Goal: Information Seeking & Learning: Learn about a topic

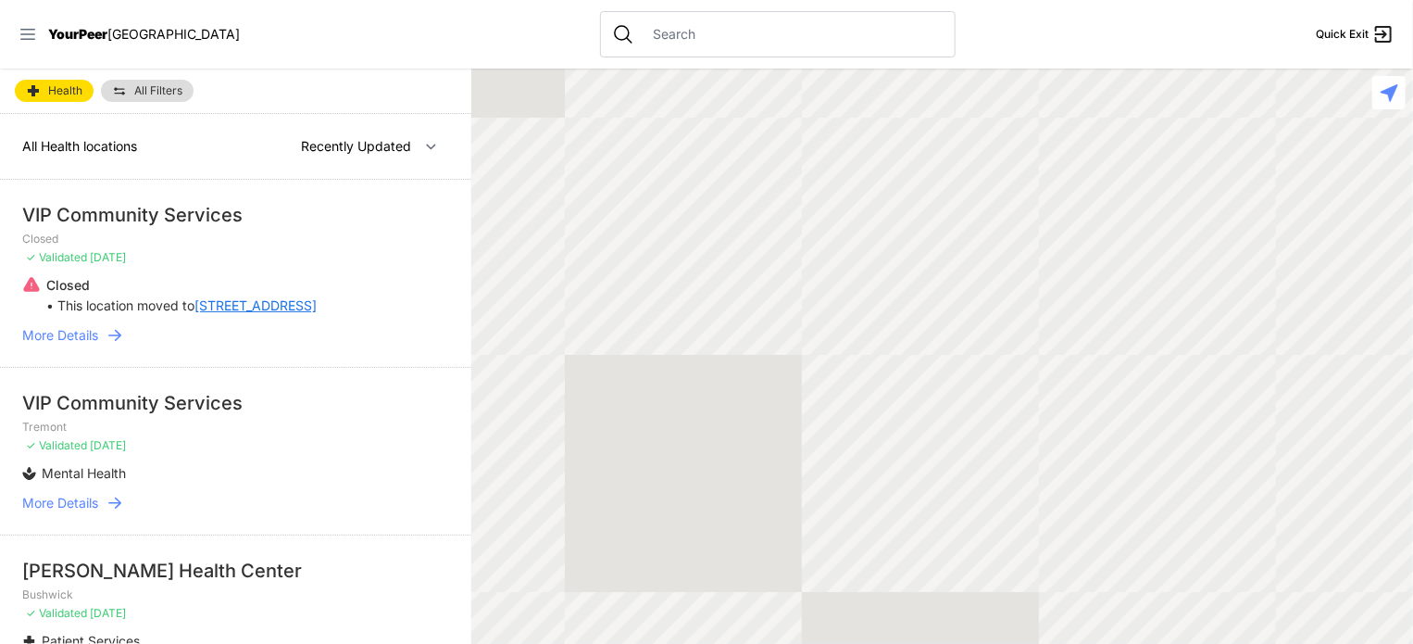
click at [28, 36] on icon at bounding box center [28, 34] width 19 height 19
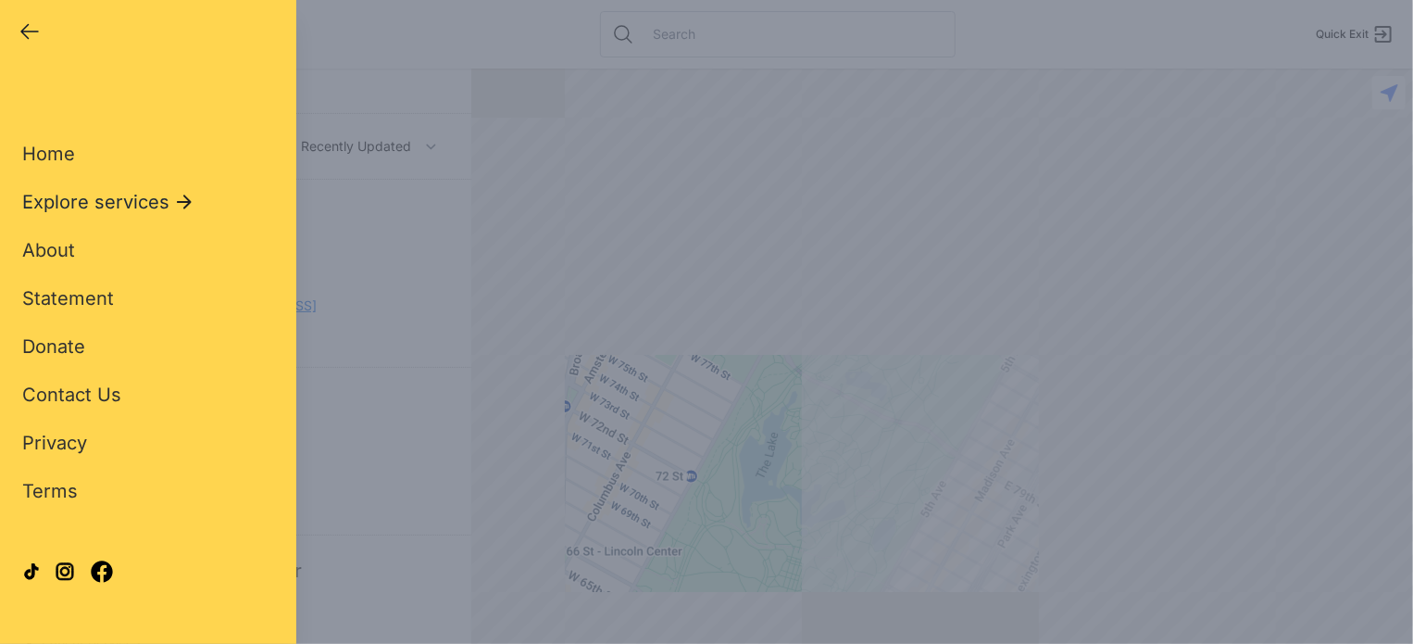
click at [187, 201] on icon at bounding box center [184, 202] width 15 height 14
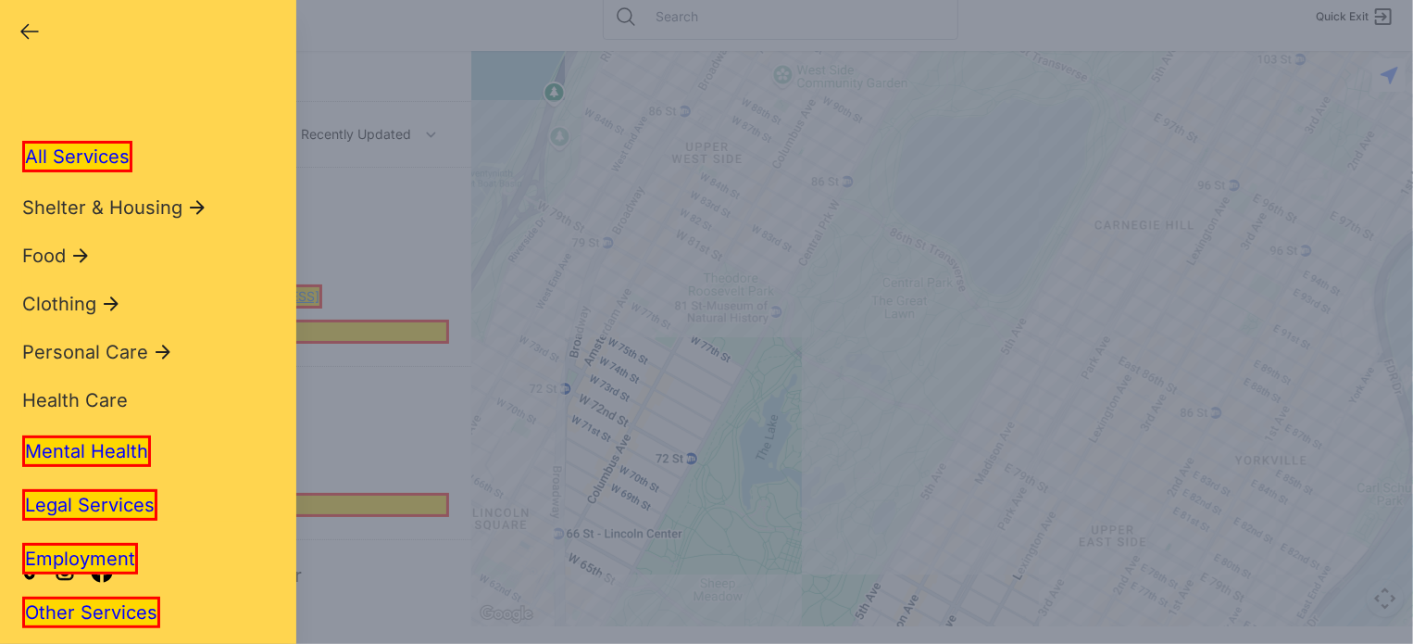
scroll to position [48, 0]
click at [113, 163] on span "All Services" at bounding box center [77, 156] width 105 height 22
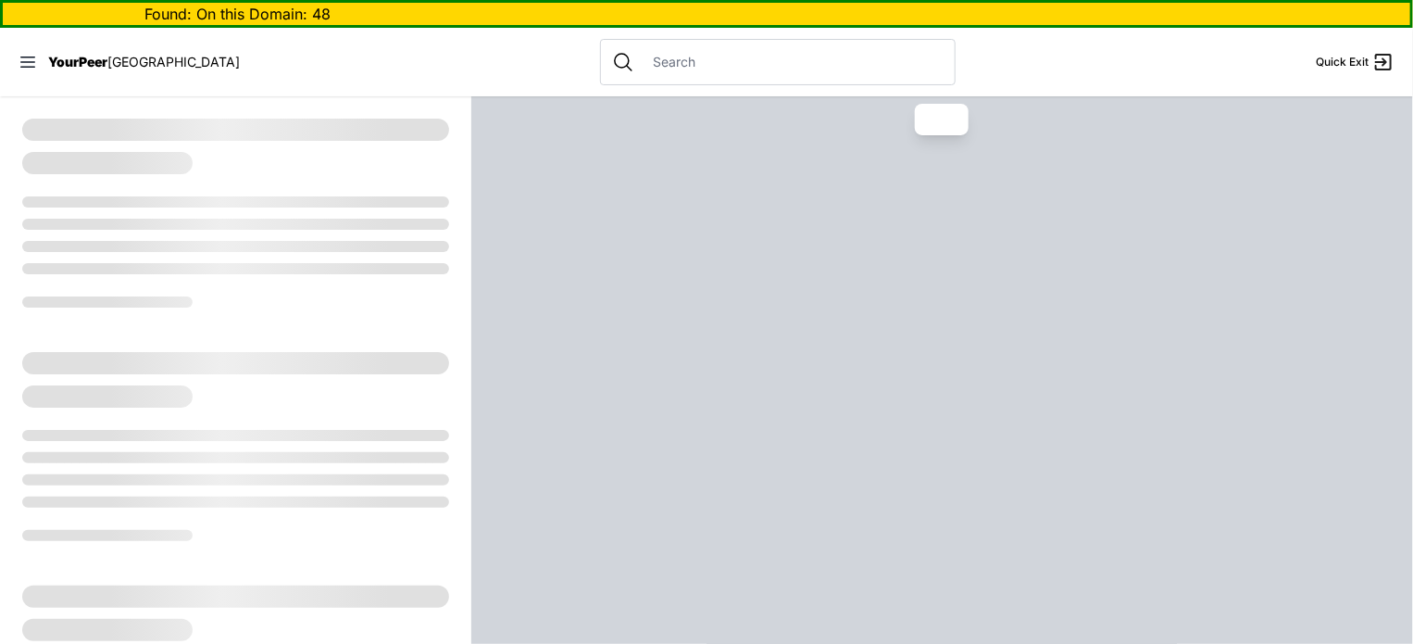
select select "recentlyUpdated"
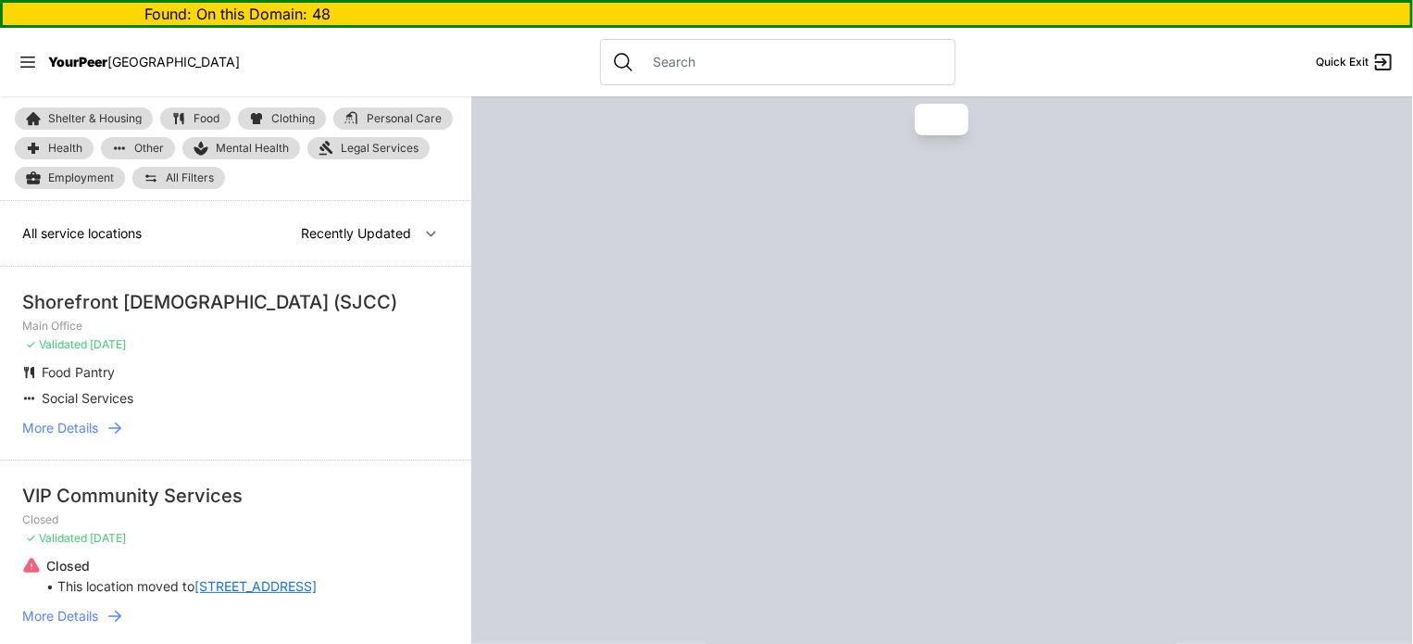
select select "recentlyUpdated"
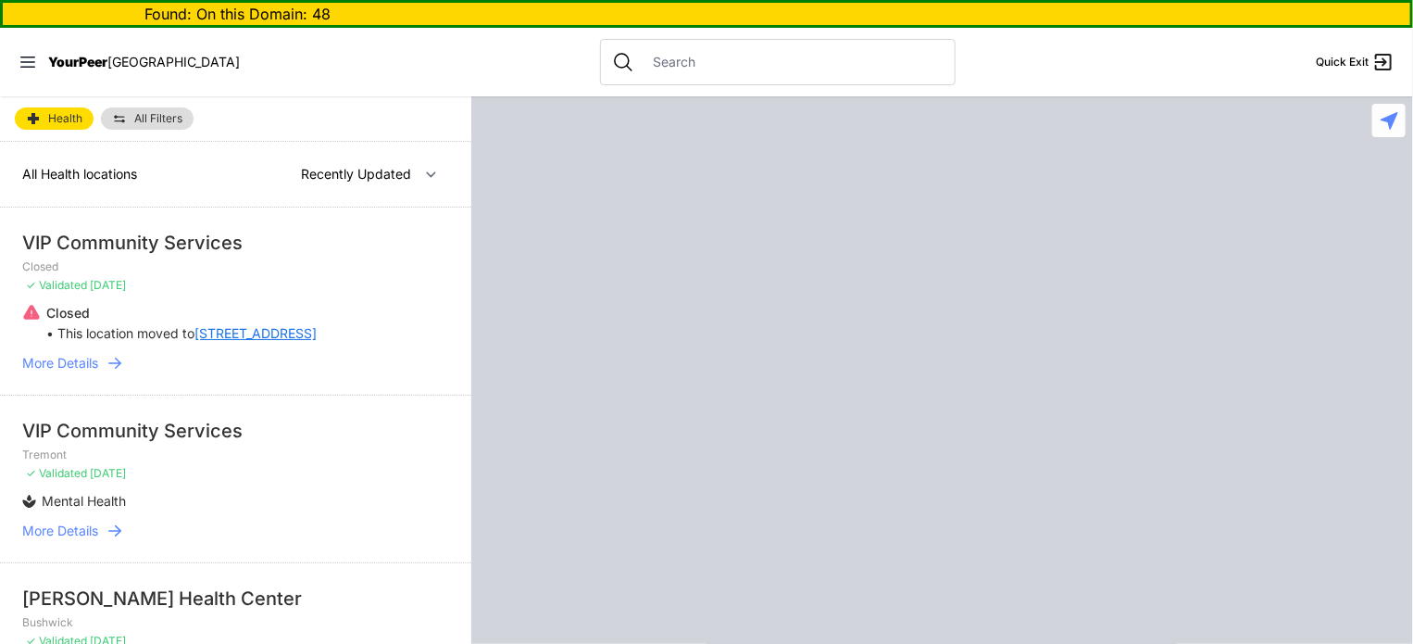
scroll to position [48, 0]
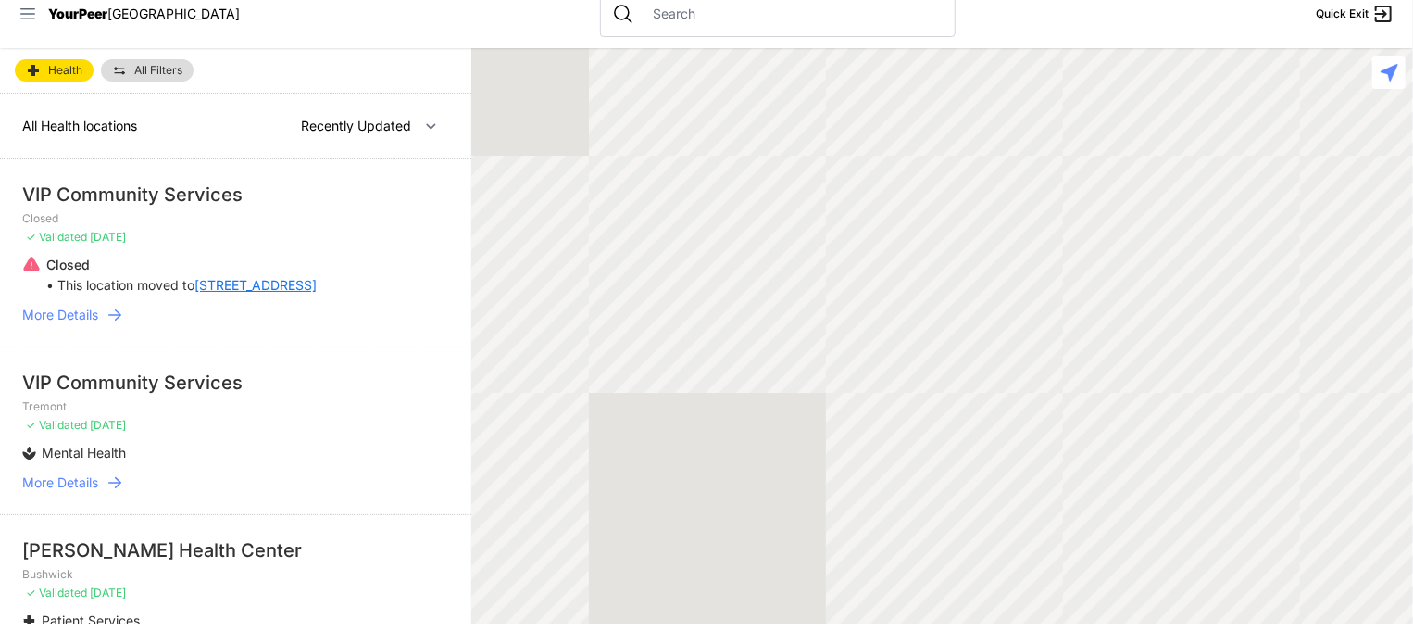
click at [25, 13] on icon at bounding box center [28, 14] width 19 height 19
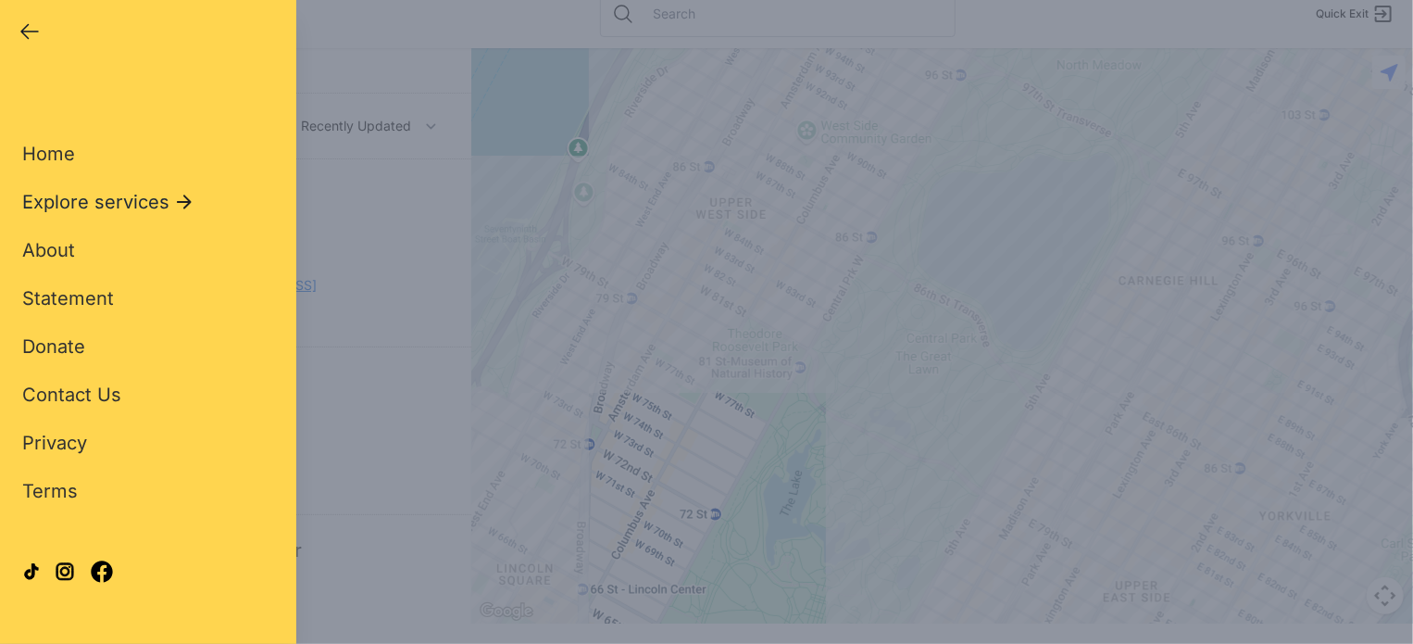
click at [177, 200] on icon at bounding box center [184, 202] width 22 height 22
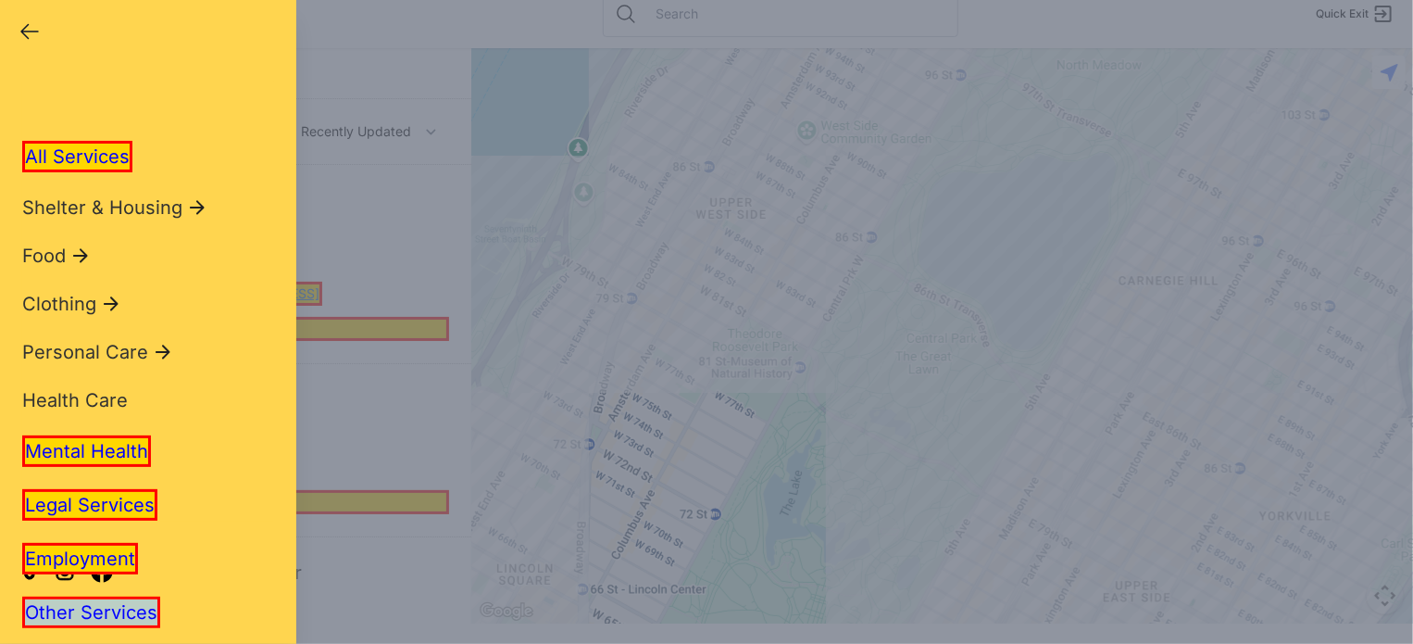
scroll to position [22, 0]
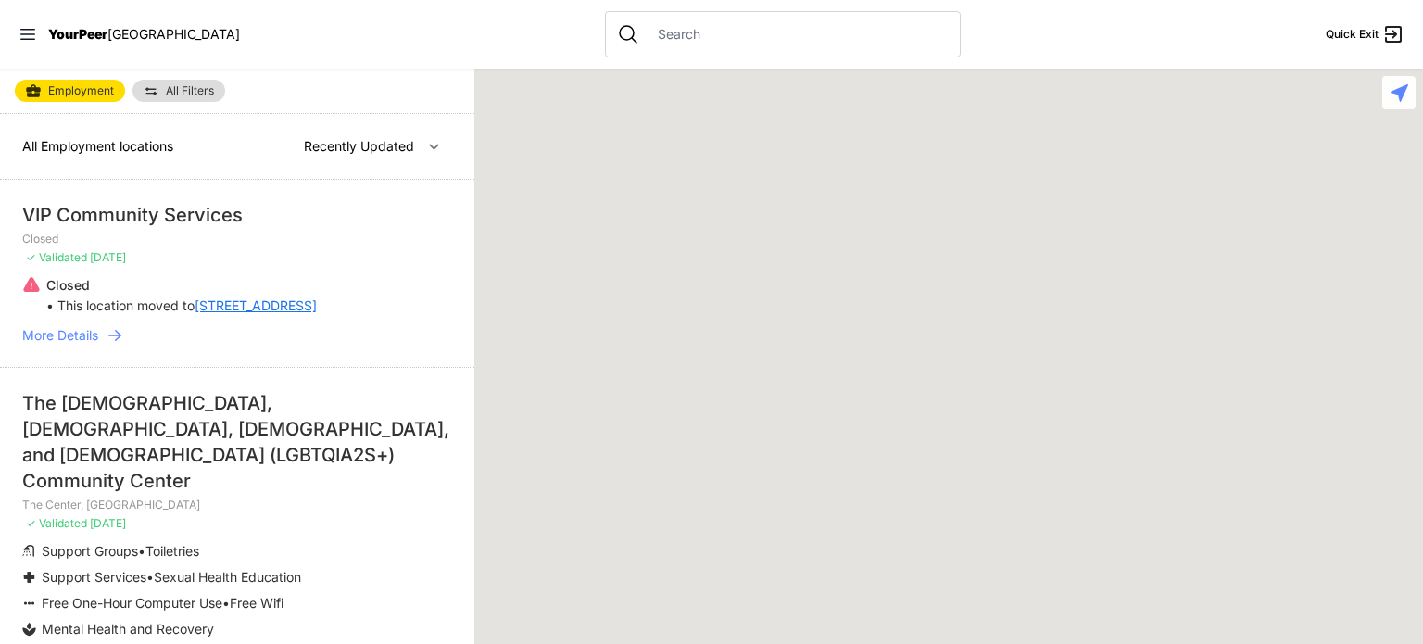
select select "recentlyUpdated"
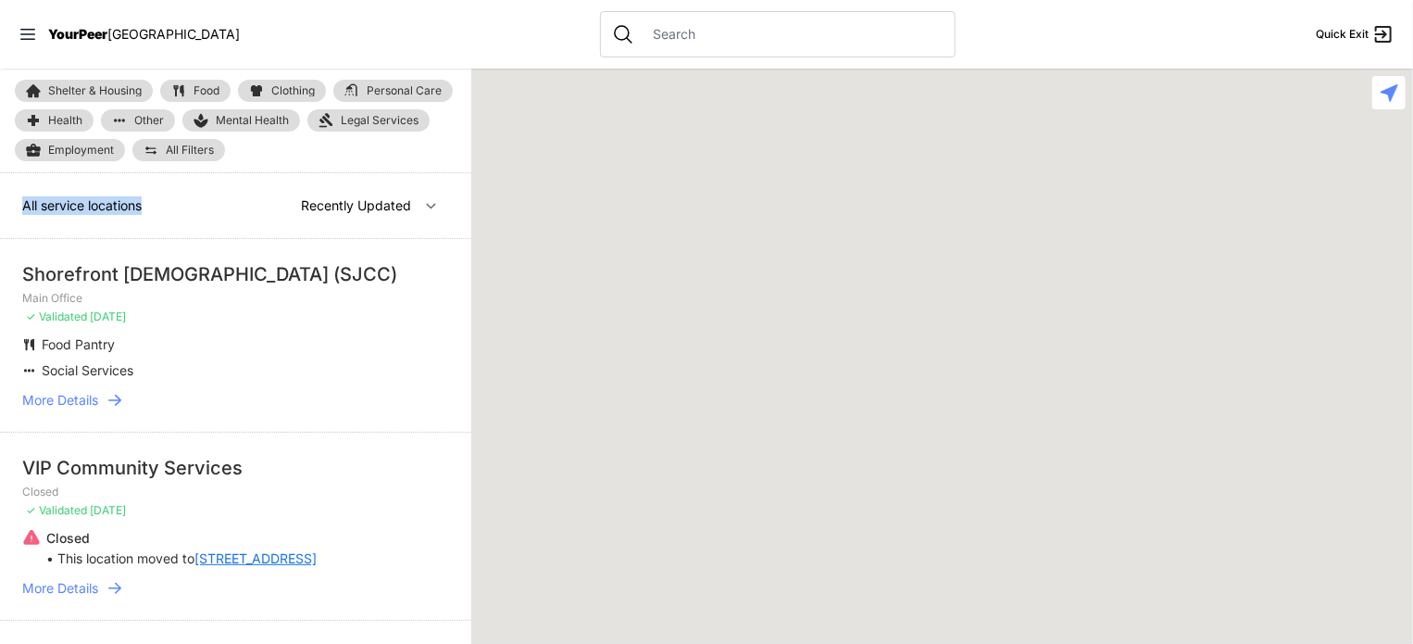
drag, startPoint x: 19, startPoint y: 207, endPoint x: 199, endPoint y: 206, distance: 179.7
click at [199, 206] on div "All service locations Nearby Recently Updated Most Services" at bounding box center [235, 206] width 471 height 66
copy span "All service locations"
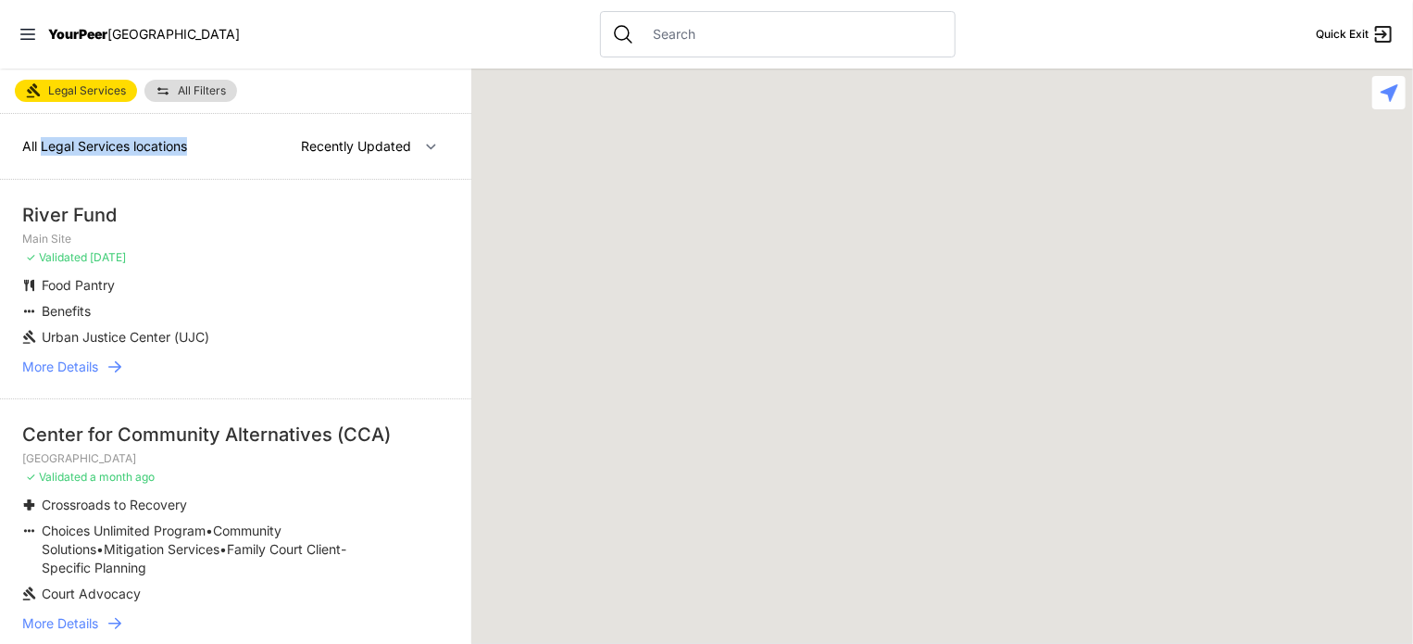
copy span "Legal Services locations"
drag, startPoint x: 41, startPoint y: 145, endPoint x: 204, endPoint y: 143, distance: 163.0
click at [204, 143] on div "All Legal Services locations Nearby Recently Updated Most Services" at bounding box center [235, 147] width 471 height 66
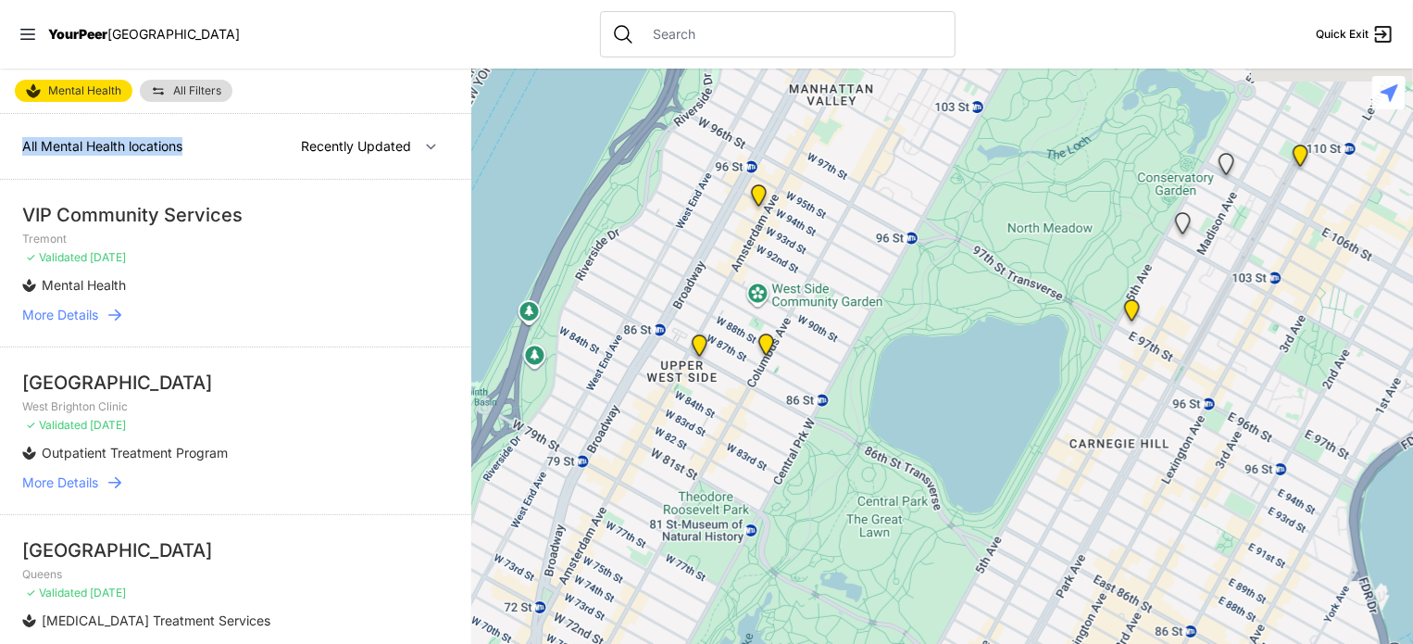
drag, startPoint x: 12, startPoint y: 152, endPoint x: 196, endPoint y: 159, distance: 184.5
click at [196, 159] on div "All Mental Health locations Nearby Recently Updated Most Services" at bounding box center [235, 147] width 471 height 66
click at [195, 157] on div "All Mental Health locations Nearby Recently Updated Most Services" at bounding box center [235, 147] width 471 height 66
click at [196, 156] on div "All Mental Health locations Nearby Recently Updated Most Services" at bounding box center [235, 147] width 471 height 66
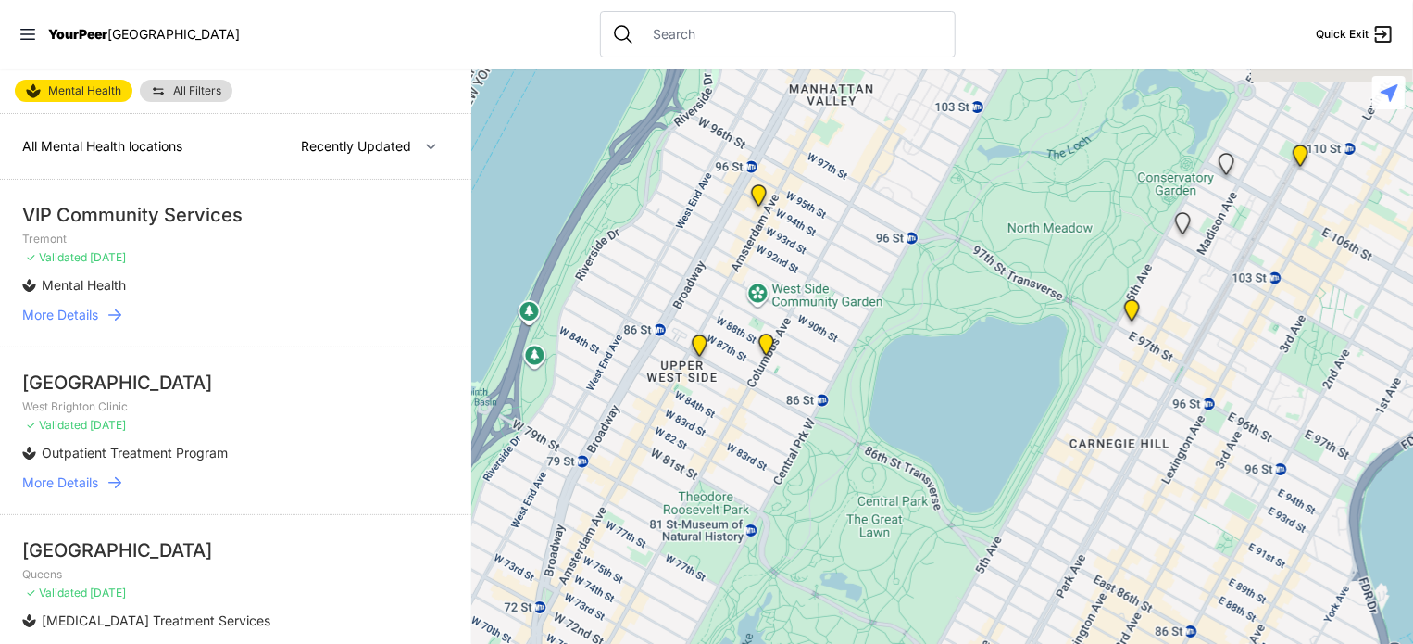
click at [185, 157] on div "All Mental Health locations Nearby Recently Updated Most Services" at bounding box center [235, 147] width 471 height 66
drag, startPoint x: 39, startPoint y: 147, endPoint x: 184, endPoint y: 146, distance: 145.4
click at [182, 146] on span "All Mental Health locations" at bounding box center [102, 146] width 160 height 16
drag, startPoint x: 184, startPoint y: 146, endPoint x: 43, endPoint y: 164, distance: 142.8
click at [43, 164] on div "All Mental Health locations Nearby Recently Updated Most Services" at bounding box center [235, 147] width 471 height 66
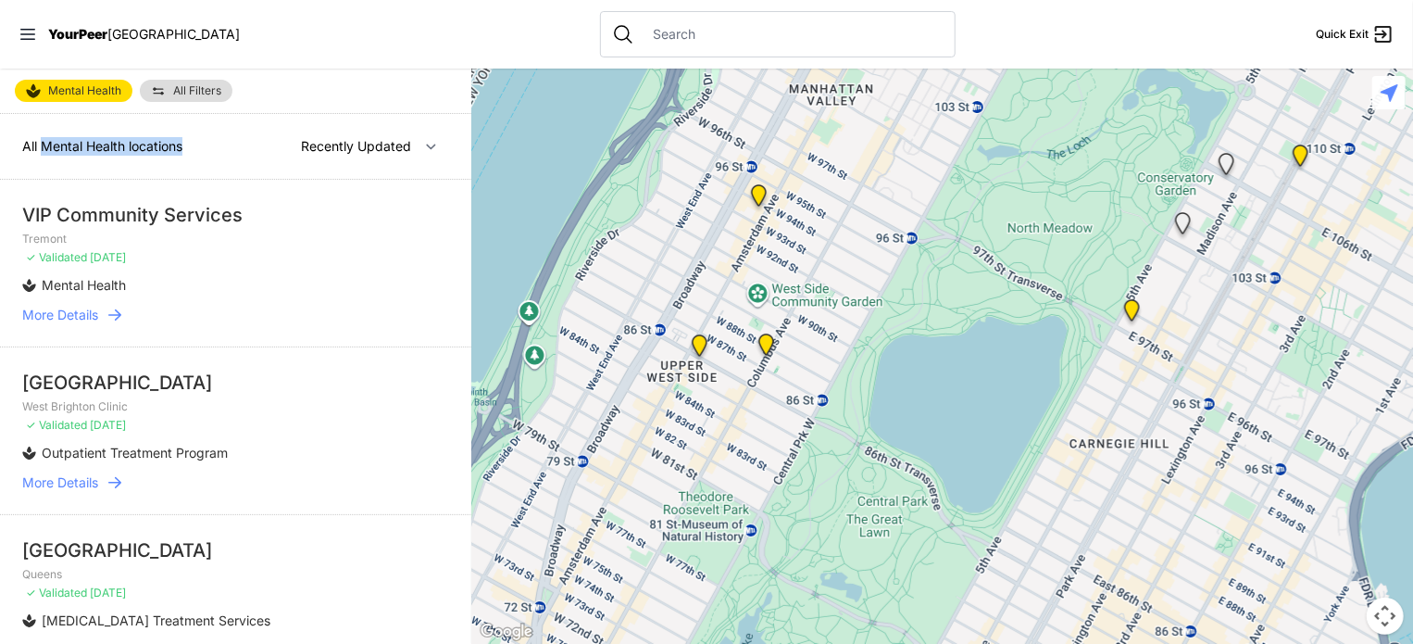
copy span "Mental Health locations"
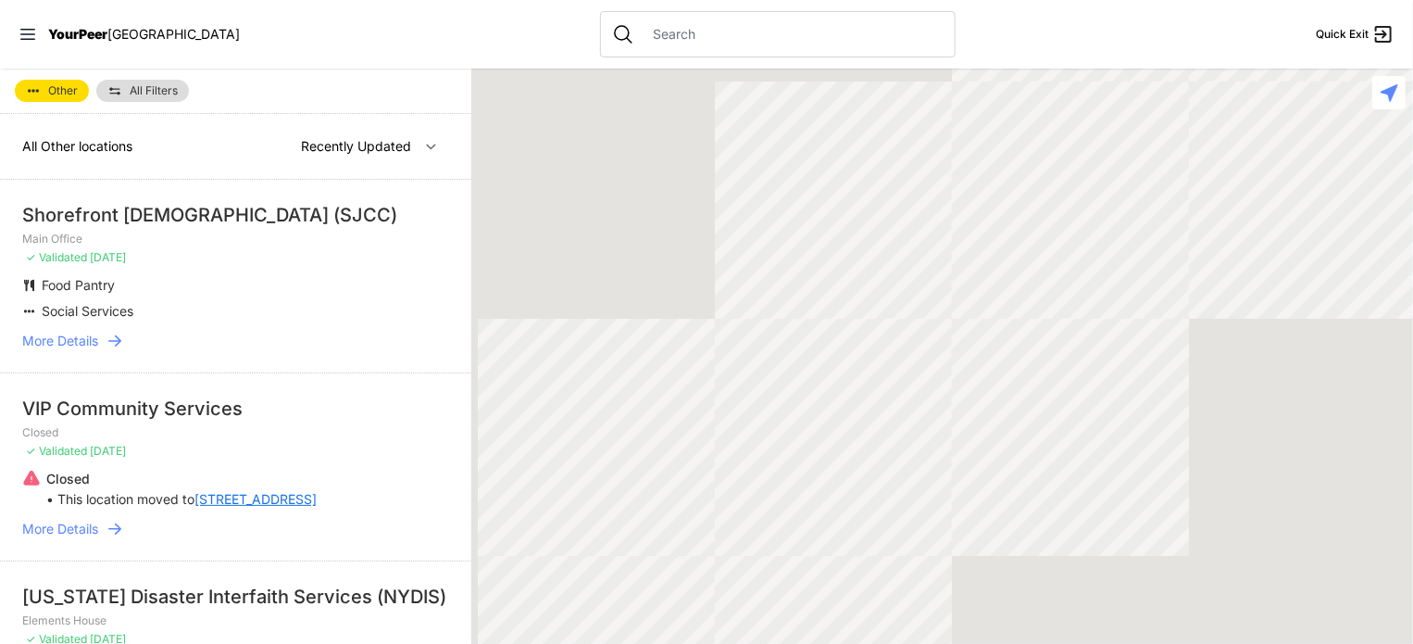
copy span
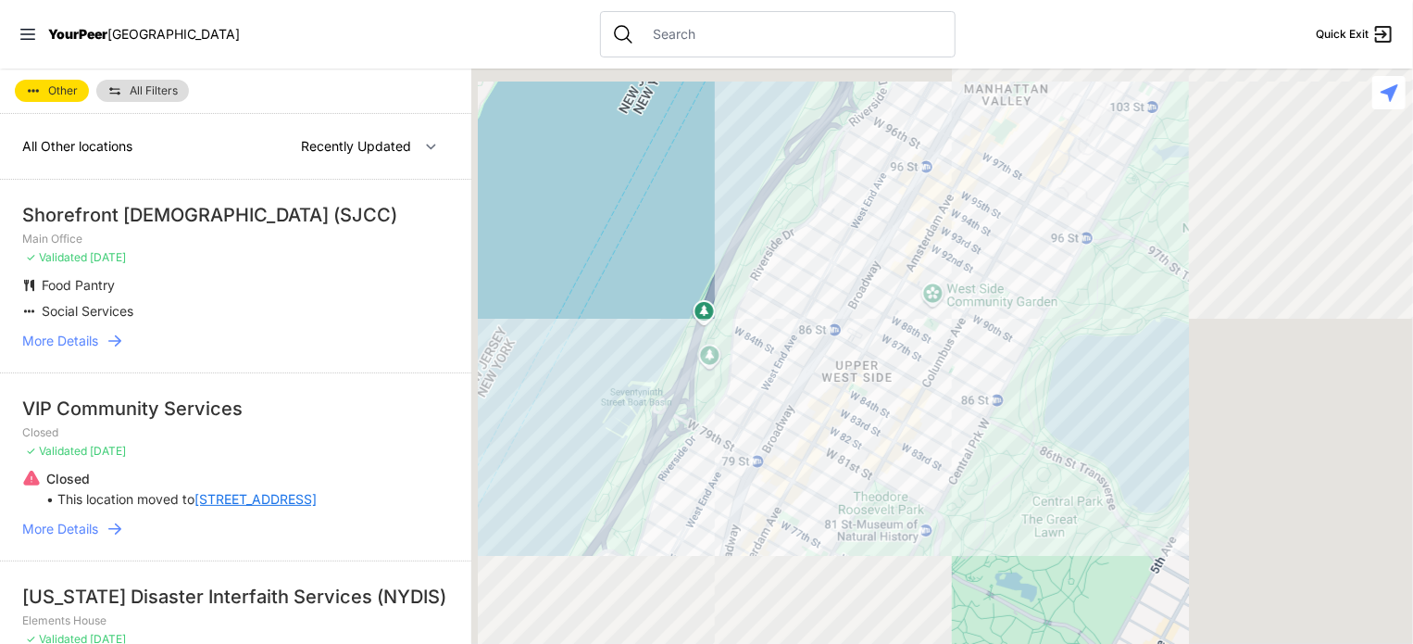
drag, startPoint x: 18, startPoint y: 134, endPoint x: 251, endPoint y: 151, distance: 234.0
click at [251, 151] on div "All Other locations Nearby Recently Updated Most Services" at bounding box center [235, 147] width 471 height 66
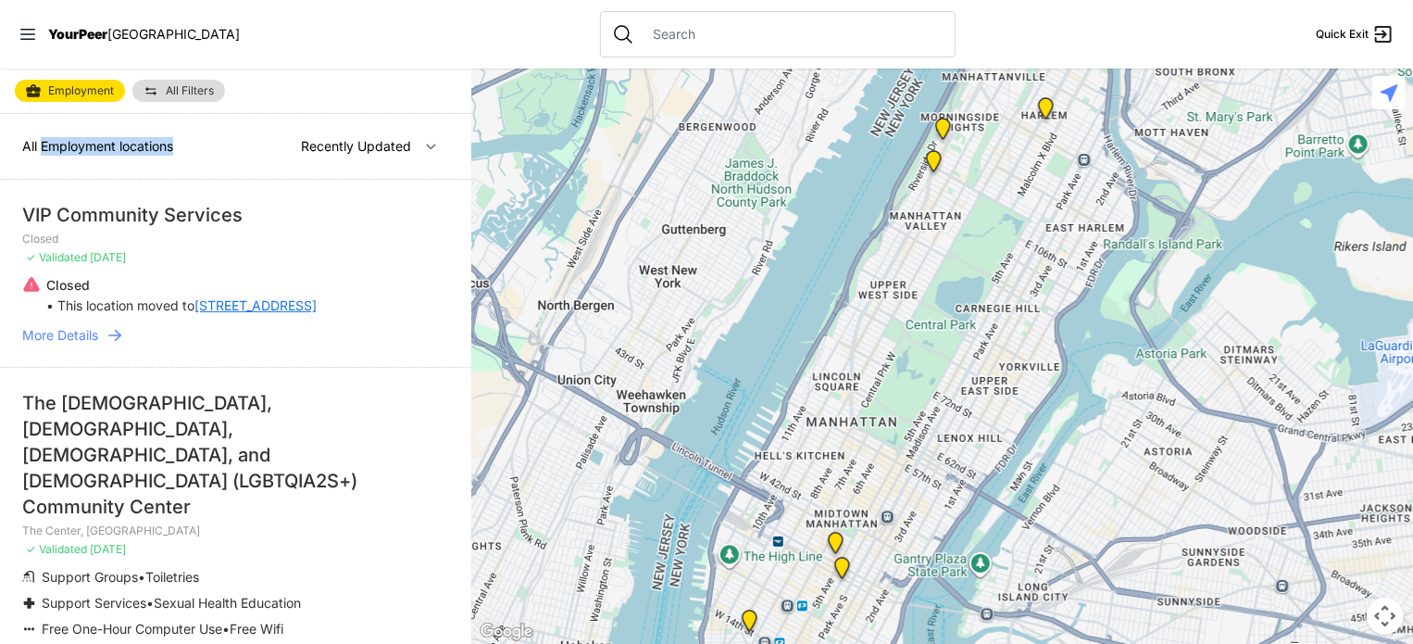
drag, startPoint x: 41, startPoint y: 146, endPoint x: 228, endPoint y: 148, distance: 187.1
click at [228, 148] on div "All Employment locations Nearby Recently Updated Most Services" at bounding box center [235, 147] width 471 height 66
copy span "Employment locations"
